Goal: Information Seeking & Learning: Learn about a topic

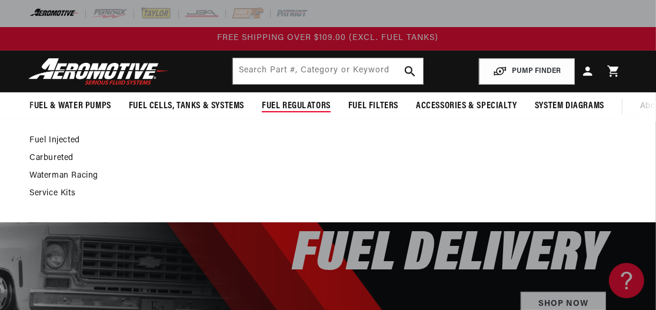
click at [294, 97] on summary "Fuel Regulators" at bounding box center [296, 106] width 87 height 28
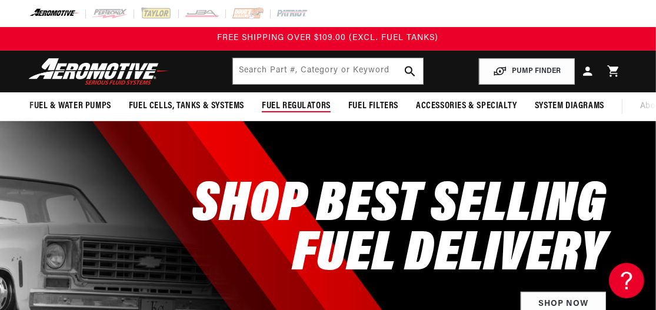
click at [289, 107] on span "Fuel Regulators" at bounding box center [296, 106] width 69 height 12
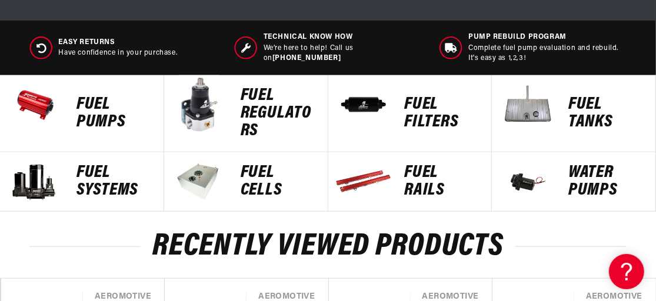
scroll to position [530, 0]
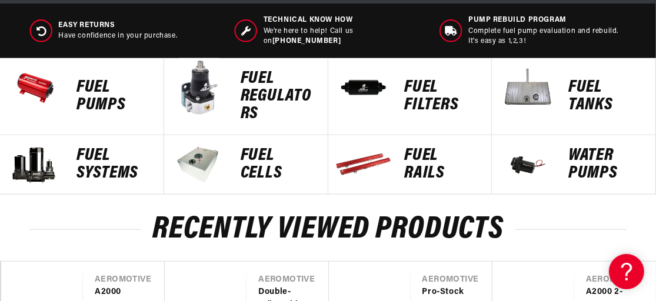
click at [265, 102] on p "FUEL REGULATORS" at bounding box center [278, 96] width 75 height 53
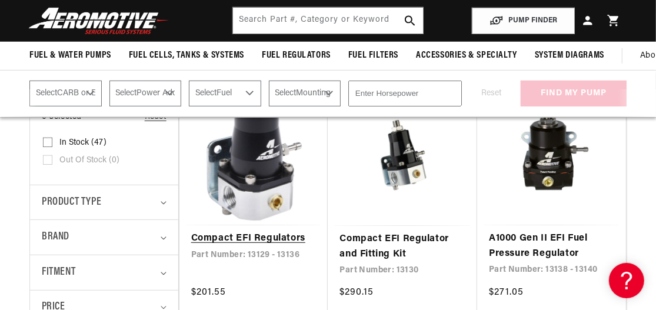
scroll to position [235, 0]
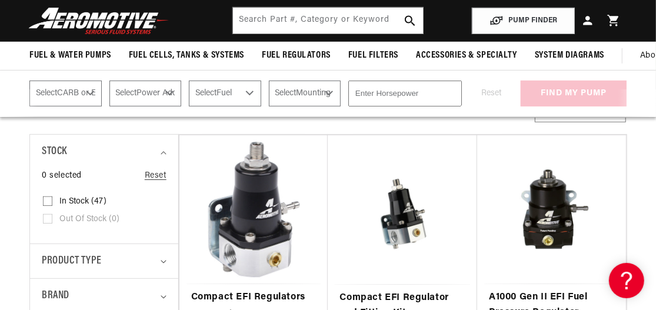
click at [65, 106] on select "Select CARB or EFI Carbureted Fuel Injected" at bounding box center [65, 94] width 72 height 26
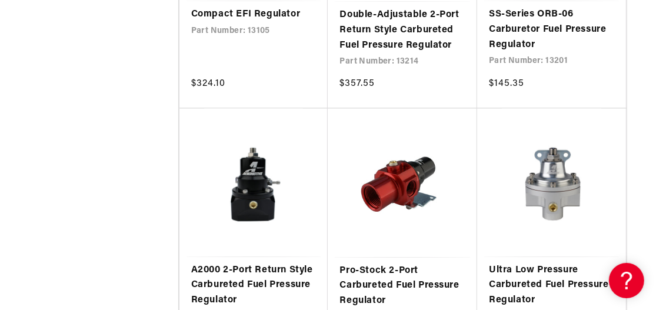
scroll to position [1824, 0]
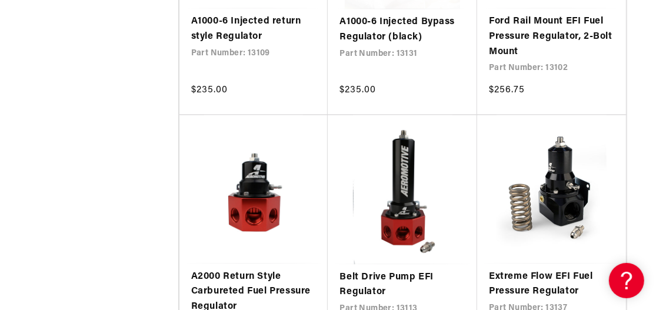
scroll to position [1295, 0]
